Goal: Check status: Check status

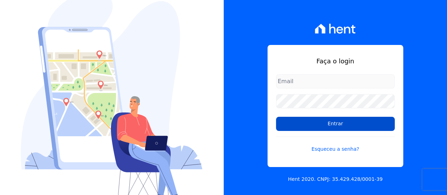
type input "contato@condominioalexandria.com.br"
click at [324, 121] on input "Entrar" at bounding box center [335, 124] width 119 height 14
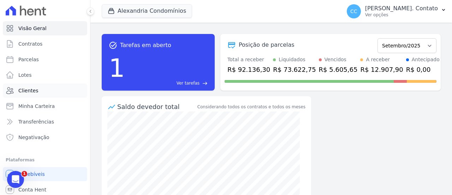
click at [33, 89] on span "Clientes" at bounding box center [28, 90] width 20 height 7
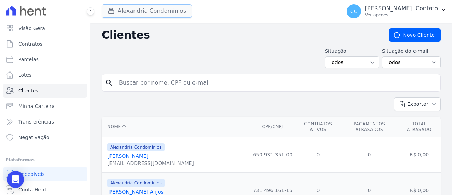
click at [165, 11] on button "Alexandria Condomínios" at bounding box center [147, 10] width 90 height 13
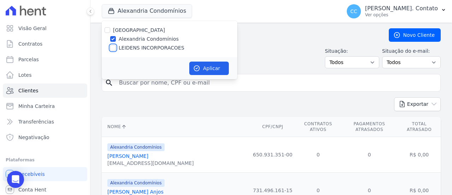
click at [115, 47] on input "LEIDENS INCORPORACOES" at bounding box center [113, 48] width 6 height 6
checkbox input "true"
click at [202, 67] on button "Aplicar" at bounding box center [209, 67] width 40 height 13
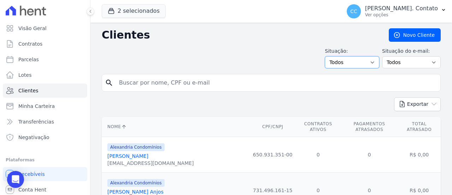
click at [348, 60] on select "Todos Adimplentes Inadimplentes" at bounding box center [352, 62] width 54 height 12
click at [404, 60] on select "Todos Confirmado Não confirmado" at bounding box center [411, 62] width 59 height 12
click at [363, 60] on select "Todos Adimplentes Inadimplentes" at bounding box center [352, 62] width 54 height 12
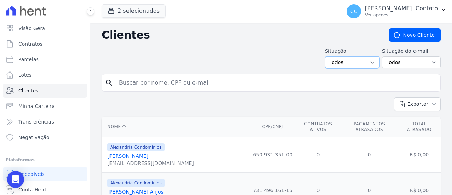
select select "compliant"
click at [328, 56] on select "Todos Adimplentes Inadimplentes" at bounding box center [352, 62] width 54 height 12
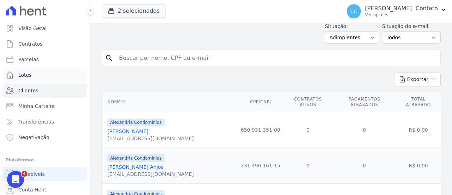
scroll to position [35, 0]
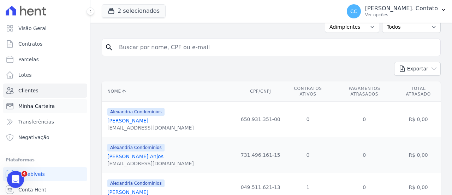
click at [39, 107] on span "Minha Carteira" at bounding box center [36, 105] width 36 height 7
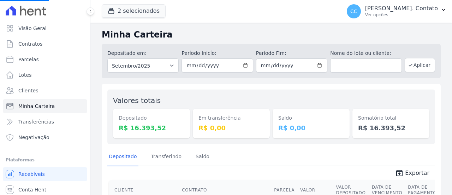
click at [37, 105] on span "Minha Carteira" at bounding box center [36, 105] width 36 height 7
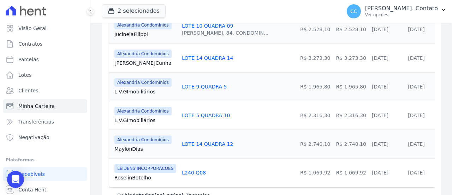
scroll to position [203, 0]
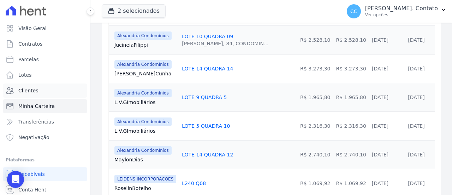
click at [33, 91] on span "Clientes" at bounding box center [28, 90] width 20 height 7
click at [25, 91] on span "Clientes" at bounding box center [28, 90] width 20 height 7
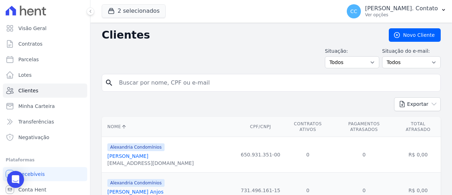
click at [149, 85] on input "search" at bounding box center [276, 83] width 323 height 14
click at [146, 81] on input "search" at bounding box center [276, 83] width 323 height 14
type input "cesar rangel"
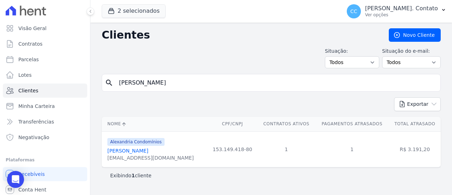
click at [129, 151] on link "Cesar Rangel Borioli" at bounding box center [127, 151] width 41 height 6
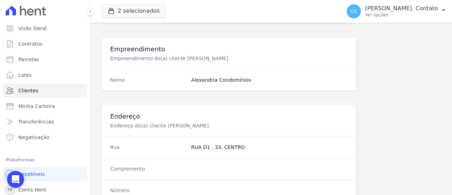
scroll to position [353, 0]
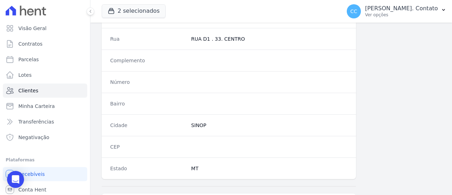
click at [214, 65] on div "Complemento" at bounding box center [229, 60] width 254 height 22
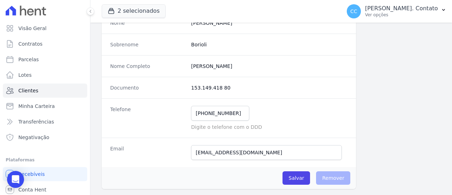
scroll to position [106, 0]
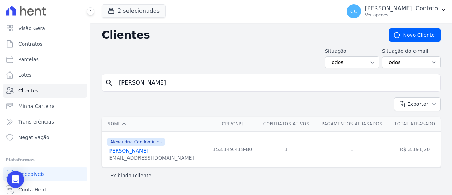
click at [168, 84] on input "cesar rangel" at bounding box center [276, 83] width 323 height 14
drag, startPoint x: 135, startPoint y: 78, endPoint x: 106, endPoint y: 78, distance: 28.6
click at [113, 78] on div "search cesar rangel" at bounding box center [271, 83] width 339 height 18
type input "MAYLON DIAS"
click at [109, 83] on icon "search" at bounding box center [109, 82] width 8 height 8
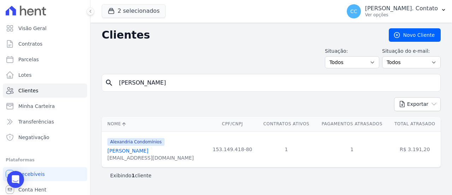
click at [367, 79] on input "[PERSON_NAME]" at bounding box center [276, 83] width 323 height 14
click at [107, 82] on icon "search" at bounding box center [109, 82] width 8 height 8
click at [43, 91] on link "Clientes" at bounding box center [45, 90] width 84 height 14
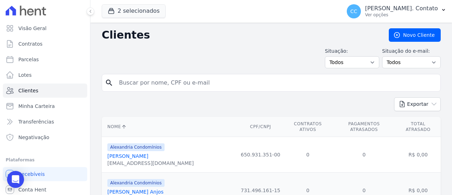
click at [134, 83] on input "search" at bounding box center [276, 83] width 323 height 14
type input "maylon"
click at [110, 83] on icon "search" at bounding box center [109, 82] width 8 height 8
click at [164, 84] on input "maylon" at bounding box center [276, 83] width 323 height 14
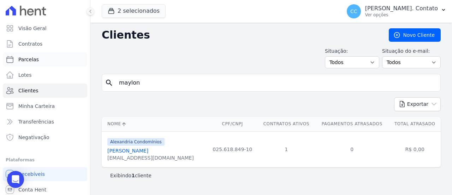
click at [31, 60] on span "Parcelas" at bounding box center [28, 59] width 20 height 7
select select
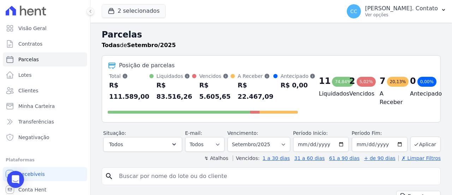
scroll to position [35, 0]
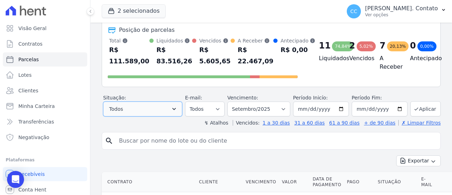
click at [178, 108] on icon "button" at bounding box center [174, 108] width 7 height 7
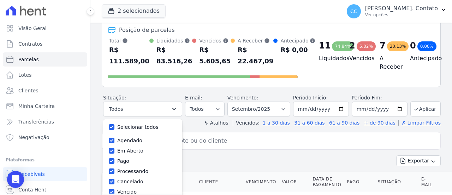
click at [141, 127] on label "Selecionar todos" at bounding box center [137, 127] width 41 height 6
click at [114, 127] on input "Selecionar todos" at bounding box center [112, 127] width 6 height 6
checkbox input "false"
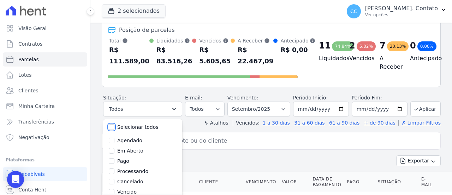
checkbox input "false"
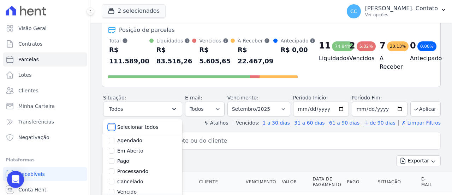
checkbox input "false"
click at [130, 151] on label "Em Aberto" at bounding box center [130, 151] width 26 height 6
click at [114, 151] on input "Em Aberto" at bounding box center [112, 151] width 6 height 6
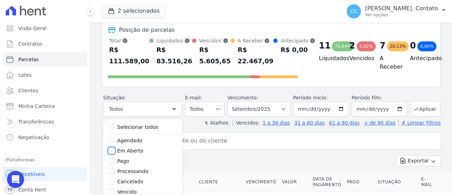
checkbox input "true"
click at [329, 106] on input "[DATE]" at bounding box center [321, 108] width 56 height 15
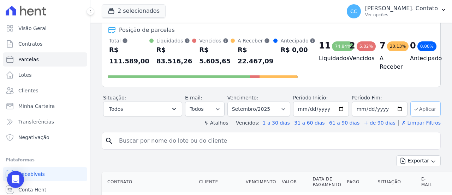
click at [420, 107] on button "Aplicar" at bounding box center [425, 108] width 30 height 15
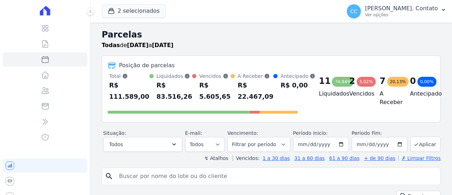
select select
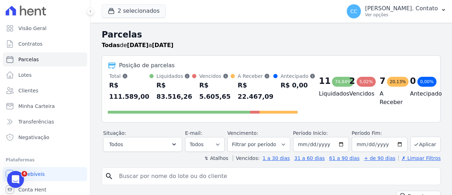
scroll to position [71, 0]
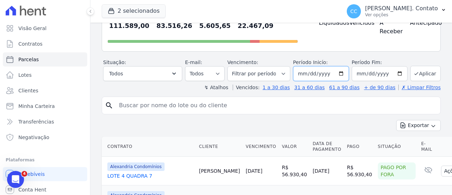
click at [326, 73] on input "[DATE]" at bounding box center [321, 73] width 56 height 15
click at [302, 75] on input "[DATE]" at bounding box center [321, 73] width 56 height 15
type input "2025-09-15"
type input "20225-09-15"
type input "2025-09-15"
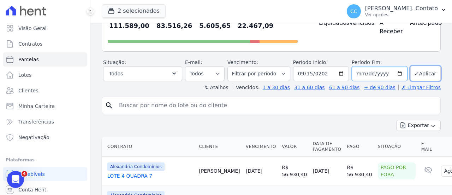
type input "2025-09-15"
click at [284, 73] on select "Filtrar por período ──────── Todos os meses Março/2023 Abril/2023 Maio/2023 Jun…" at bounding box center [259, 73] width 63 height 15
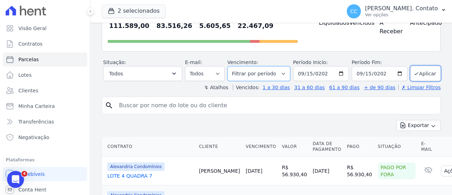
click at [284, 73] on select "Filtrar por período ──────── Todos os meses Março/2023 Abril/2023 Maio/2023 Jun…" at bounding box center [259, 73] width 63 height 15
click at [164, 73] on button "Todos" at bounding box center [142, 73] width 79 height 15
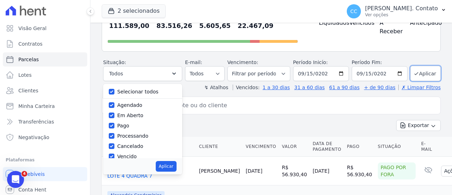
click at [145, 90] on label "Selecionar todos" at bounding box center [137, 92] width 41 height 6
click at [114, 90] on input "Selecionar todos" at bounding box center [112, 92] width 6 height 6
checkbox input "false"
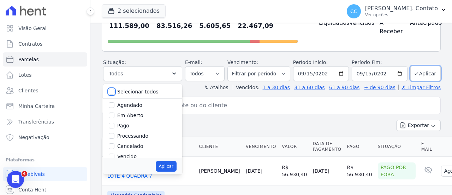
checkbox input "false"
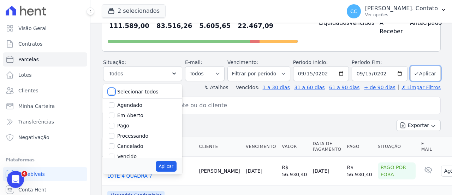
checkbox input "false"
click at [137, 113] on label "Em Aberto" at bounding box center [130, 115] width 26 height 6
click at [114, 113] on input "Em Aberto" at bounding box center [112, 115] width 6 height 6
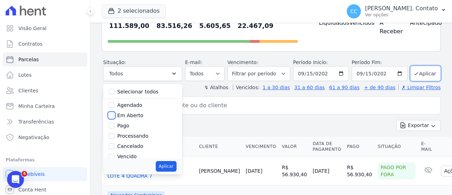
checkbox input "true"
click at [169, 167] on button "Aplicar" at bounding box center [166, 166] width 21 height 11
select select "pending"
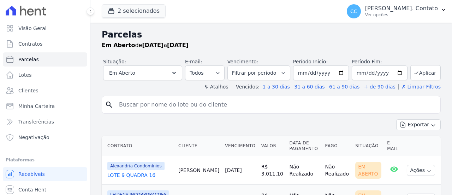
select select
click at [53, 106] on link "Minha Carteira" at bounding box center [45, 106] width 84 height 14
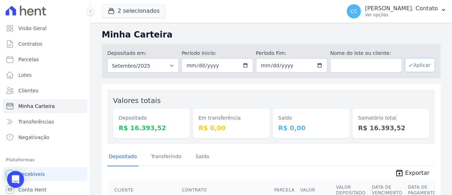
click at [413, 67] on button "Aplicar" at bounding box center [420, 65] width 30 height 14
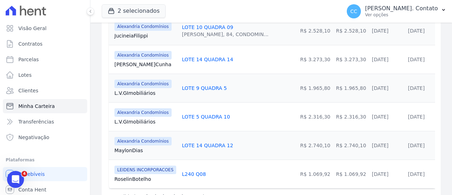
scroll to position [238, 0]
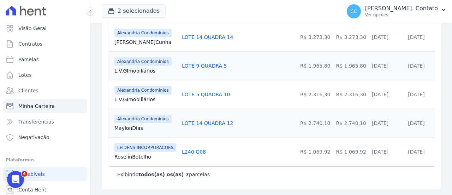
click at [129, 124] on link "[PERSON_NAME]" at bounding box center [145, 127] width 62 height 7
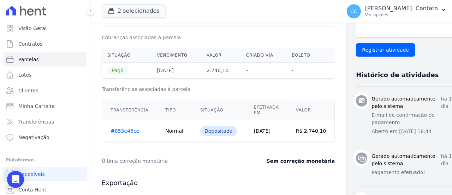
scroll to position [212, 0]
